Goal: Task Accomplishment & Management: Use online tool/utility

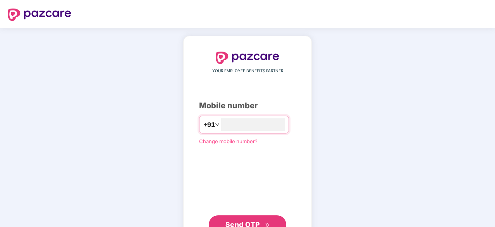
type input "**********"
click at [246, 220] on span "Send OTP" at bounding box center [242, 223] width 34 height 8
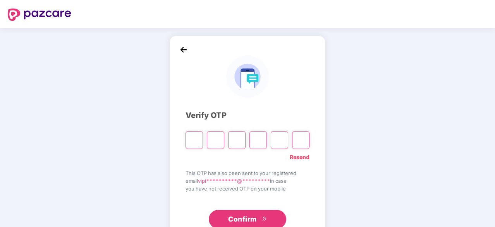
type input "*"
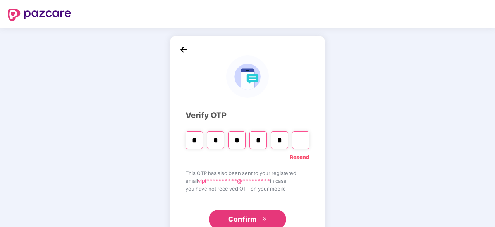
type input "*"
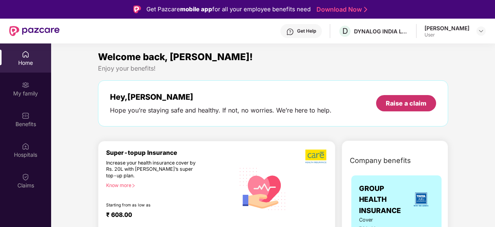
click at [408, 104] on div "Raise a claim" at bounding box center [406, 103] width 41 height 9
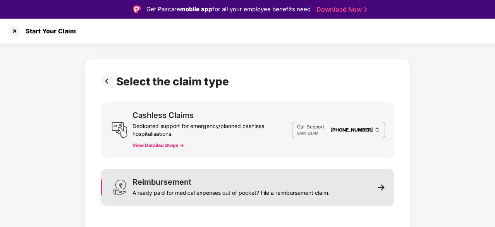
click at [381, 186] on img at bounding box center [381, 187] width 7 height 7
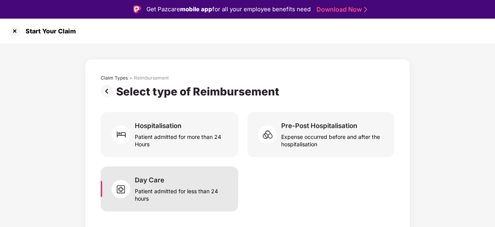
click at [147, 186] on div "Patient admitted for less than 24 hours" at bounding box center [182, 193] width 94 height 18
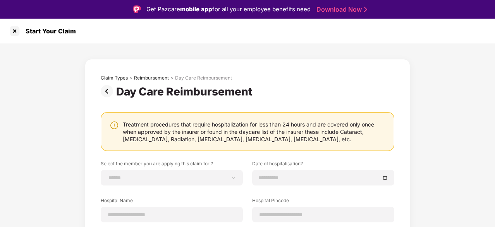
click at [476, 139] on div "**********" at bounding box center [247, 194] width 495 height 302
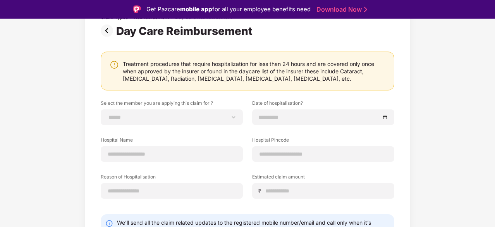
scroll to position [62, 0]
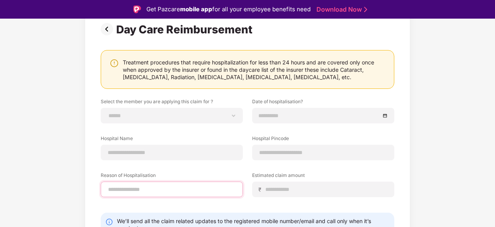
click at [177, 191] on input at bounding box center [171, 189] width 129 height 8
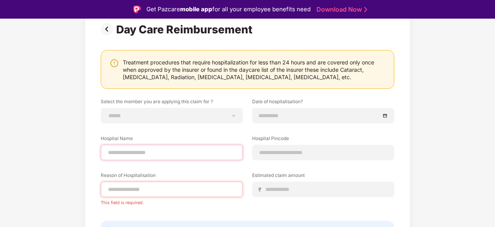
click at [165, 153] on input at bounding box center [171, 152] width 129 height 8
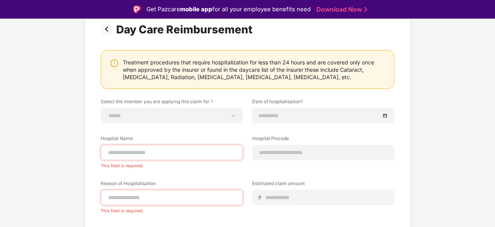
click at [493, 29] on div "**********" at bounding box center [247, 140] width 495 height 319
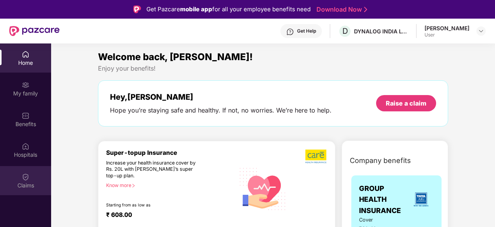
click at [26, 179] on img at bounding box center [26, 177] width 8 height 8
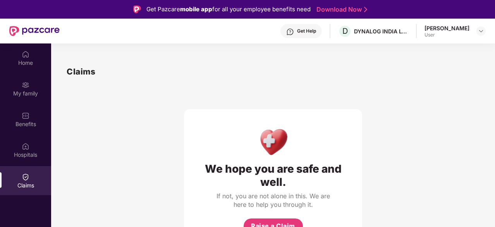
click at [421, 168] on div "We hope you are safe and well. If not, you are not alone in this. We are here t…" at bounding box center [273, 163] width 413 height 171
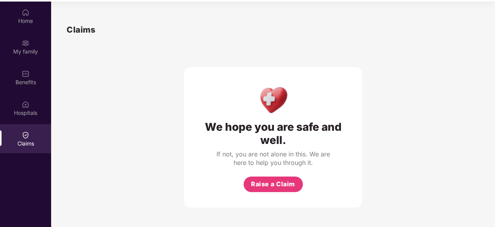
scroll to position [43, 0]
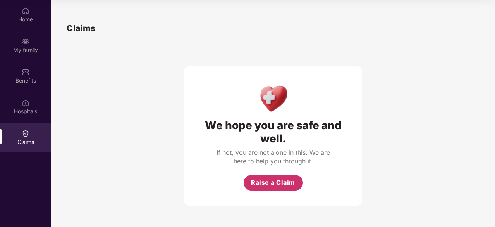
click at [270, 181] on span "Raise a Claim" at bounding box center [273, 182] width 44 height 10
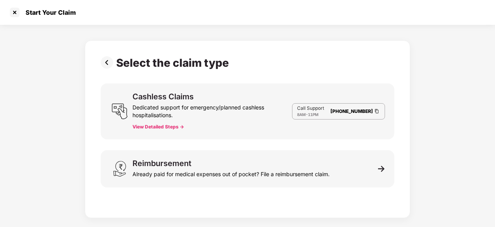
scroll to position [19, 0]
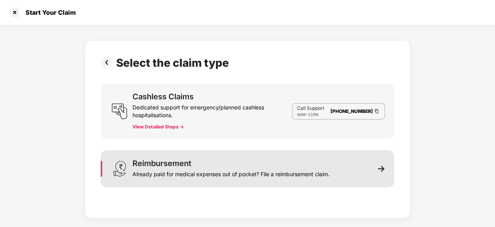
click at [383, 172] on div "Reimbursement Already paid for medical expenses out of pocket? File a reimburse…" at bounding box center [248, 168] width 294 height 37
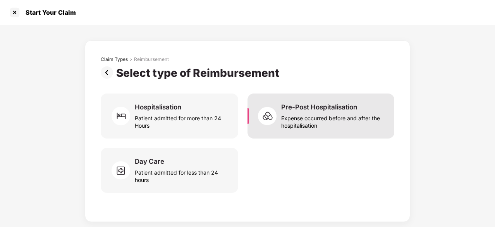
click at [305, 112] on div "Expense occurred before and after the hospitalisation" at bounding box center [333, 120] width 104 height 18
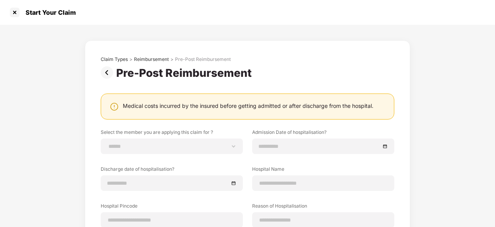
click at [443, 128] on div "**********" at bounding box center [247, 188] width 495 height 326
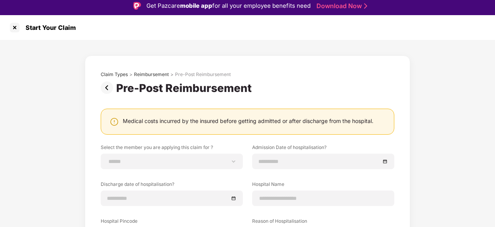
scroll to position [3, 0]
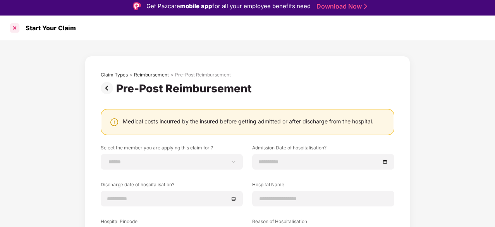
click at [14, 29] on div at bounding box center [15, 28] width 12 height 12
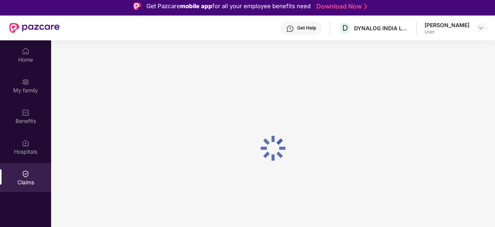
scroll to position [43, 0]
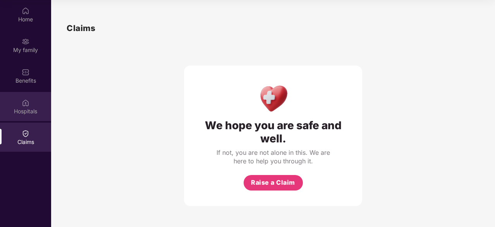
click at [20, 103] on div "Hospitals" at bounding box center [25, 106] width 51 height 29
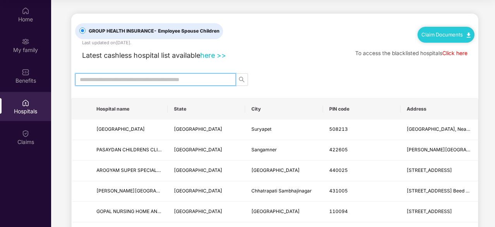
click at [162, 80] on input "text" at bounding box center [152, 79] width 145 height 9
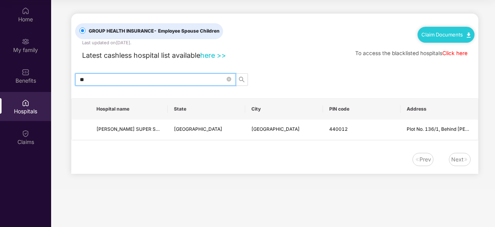
type input "*"
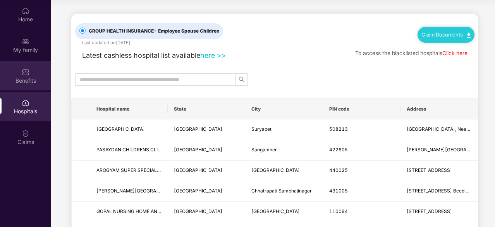
click at [29, 76] on div "Benefits" at bounding box center [25, 75] width 51 height 29
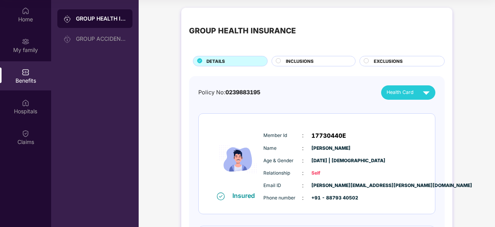
click at [277, 59] on circle at bounding box center [278, 60] width 5 height 5
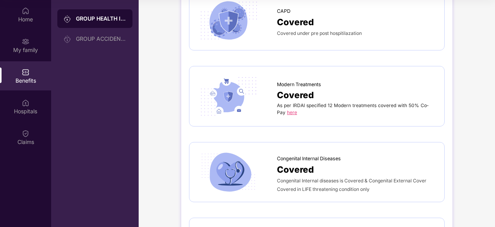
scroll to position [1456, 0]
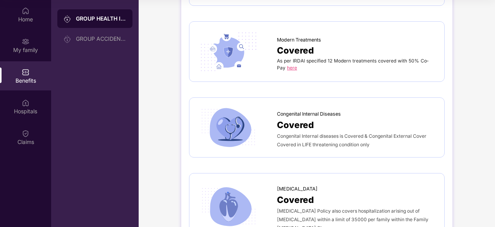
scroll to position [1432, 0]
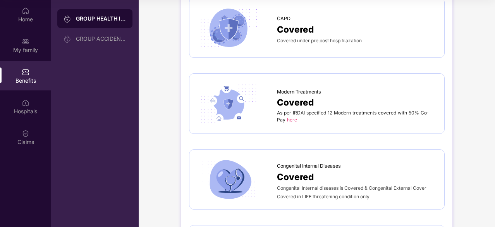
click at [291, 117] on link "here" at bounding box center [292, 120] width 10 height 6
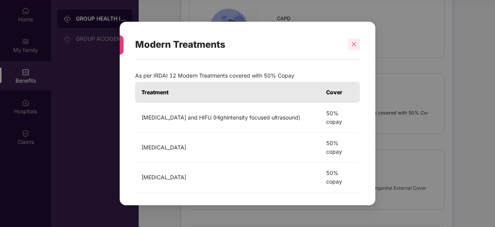
click at [354, 45] on icon "close" at bounding box center [353, 43] width 5 height 5
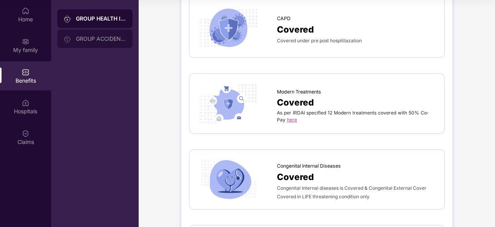
click at [100, 38] on div "GROUP ACCIDENTAL INSURANCE" at bounding box center [101, 39] width 50 height 6
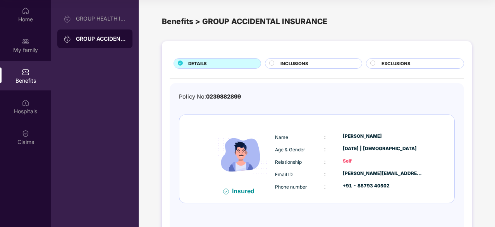
click at [271, 61] on circle at bounding box center [272, 62] width 5 height 5
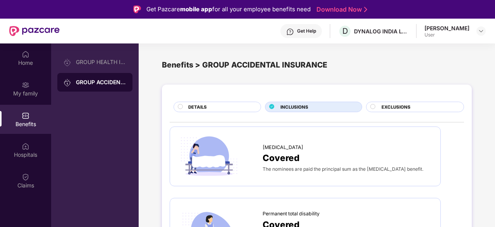
click at [389, 103] on span "EXCLUSIONS" at bounding box center [395, 106] width 29 height 7
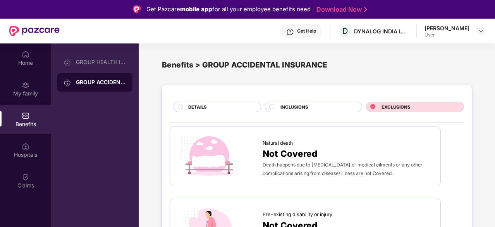
click at [180, 107] on circle at bounding box center [180, 106] width 5 height 5
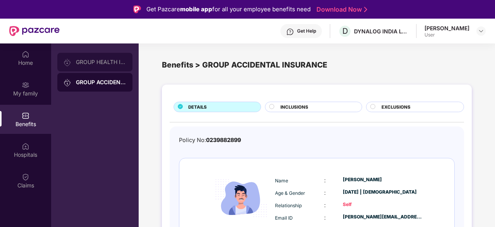
click at [98, 65] on div "GROUP HEALTH INSURANCE" at bounding box center [94, 62] width 75 height 19
